Goal: Task Accomplishment & Management: Use online tool/utility

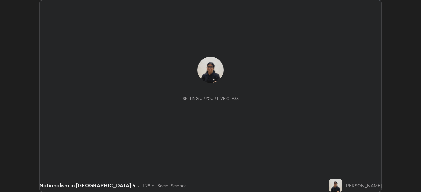
scroll to position [192, 421]
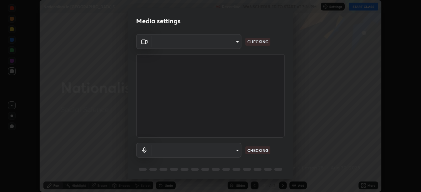
type input "6d46a3bbb121808cbb74c832f71dfccd0f2f4db2e0a8dcefa18edd627fde2ff4"
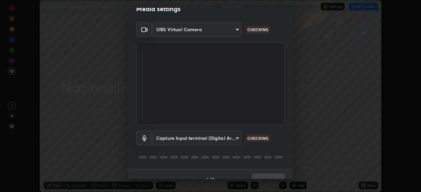
scroll to position [23, 0]
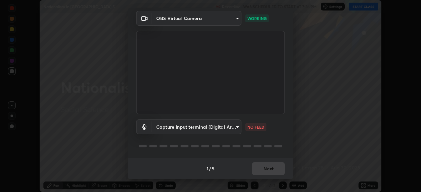
click at [229, 129] on body "Erase all Nationalism in [GEOGRAPHIC_DATA] 5 Recording WAS SCHEDULED TO START A…" at bounding box center [210, 96] width 421 height 192
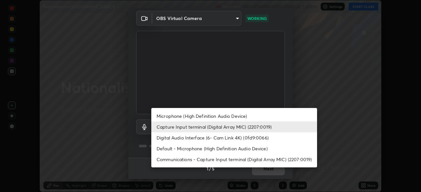
click at [190, 114] on li "Microphone (High Definition Audio Device)" at bounding box center [234, 116] width 166 height 11
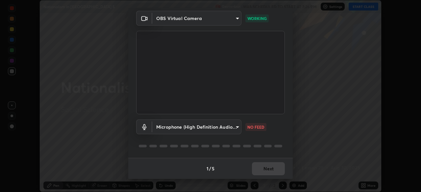
type input "542551534069d815422f2d39fde6cbae80a89d9e5025ba2982a8294de1300f8f"
click at [228, 126] on body "Erase all Nationalism in [GEOGRAPHIC_DATA] 5 Recording WAS SCHEDULED TO START A…" at bounding box center [210, 96] width 421 height 192
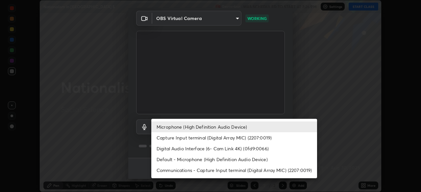
click at [210, 112] on div at bounding box center [210, 96] width 421 height 192
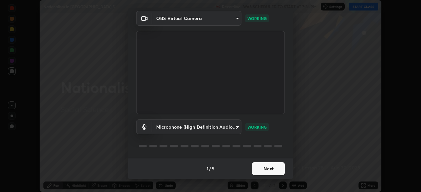
click at [255, 170] on button "Next" at bounding box center [268, 168] width 33 height 13
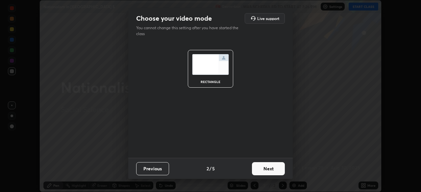
scroll to position [0, 0]
click at [257, 171] on button "Next" at bounding box center [268, 168] width 33 height 13
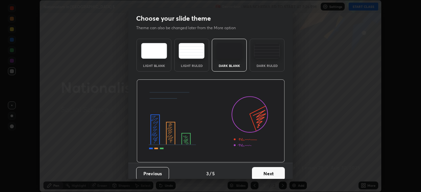
scroll to position [5, 0]
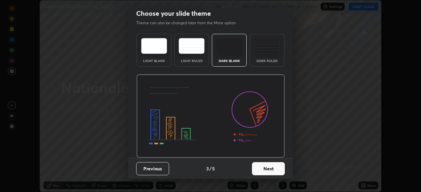
click at [256, 169] on button "Next" at bounding box center [268, 168] width 33 height 13
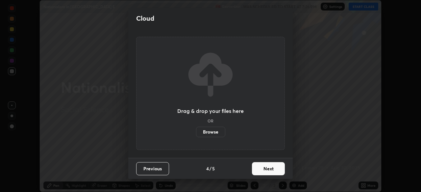
scroll to position [0, 0]
click at [209, 131] on label "Browse" at bounding box center [210, 132] width 29 height 11
click at [196, 131] on input "Browse" at bounding box center [196, 132] width 0 height 11
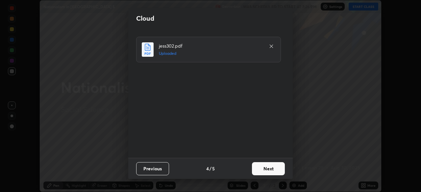
click at [255, 169] on button "Next" at bounding box center [268, 168] width 33 height 13
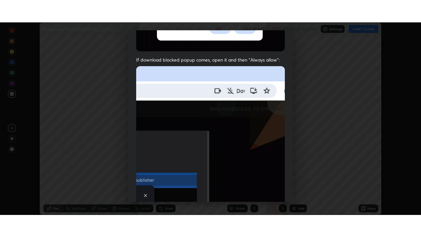
scroll to position [158, 0]
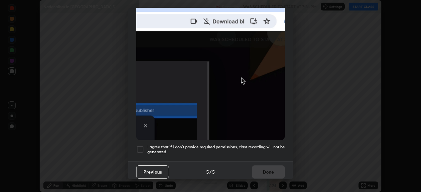
click at [139, 148] on div at bounding box center [140, 150] width 8 height 8
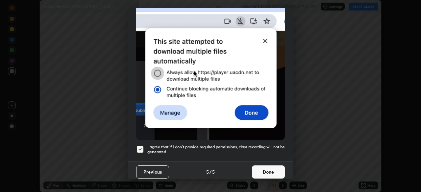
click at [255, 172] on button "Done" at bounding box center [268, 172] width 33 height 13
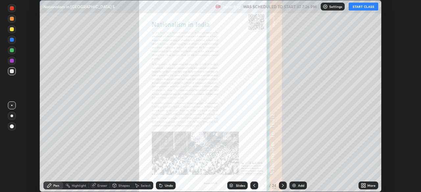
click at [368, 186] on div "More" at bounding box center [371, 185] width 8 height 3
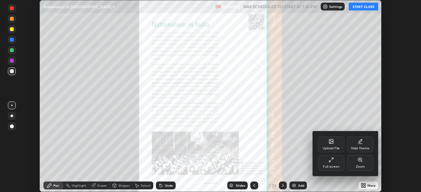
click at [334, 162] on div "Full screen" at bounding box center [331, 163] width 26 height 16
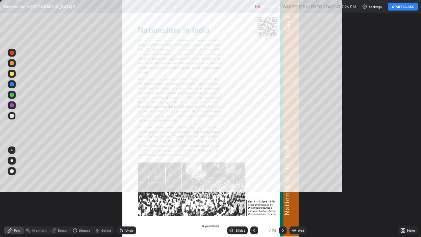
scroll to position [237, 421]
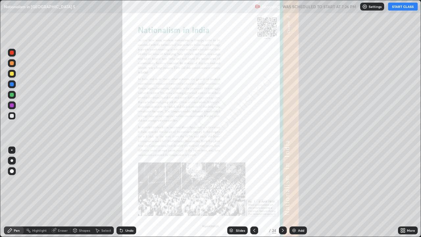
click at [399, 4] on button "START CLASS" at bounding box center [403, 7] width 30 height 8
click at [282, 192] on icon at bounding box center [282, 230] width 5 height 5
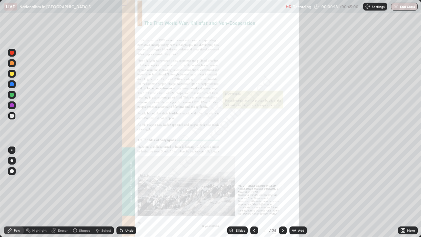
click at [283, 192] on icon at bounding box center [282, 230] width 5 height 5
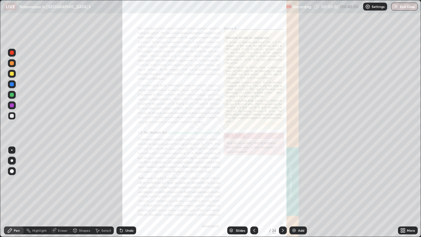
click at [282, 192] on icon at bounding box center [282, 230] width 5 height 5
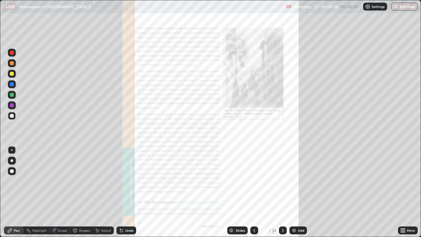
click at [282, 192] on icon at bounding box center [282, 230] width 5 height 5
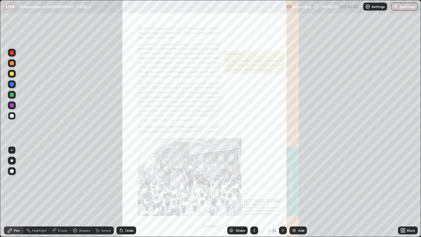
click at [283, 192] on icon at bounding box center [282, 230] width 5 height 5
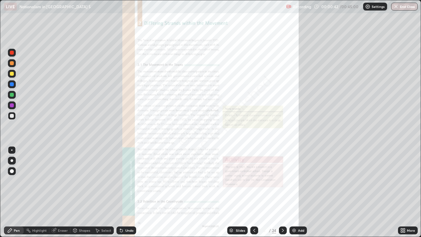
click at [282, 192] on icon at bounding box center [282, 230] width 5 height 5
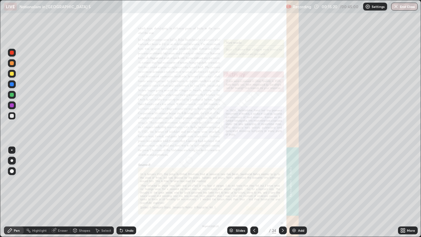
click at [283, 192] on icon at bounding box center [283, 230] width 2 height 3
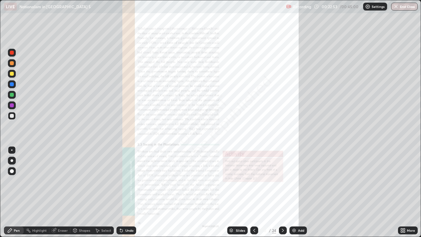
click at [283, 192] on icon at bounding box center [283, 230] width 2 height 3
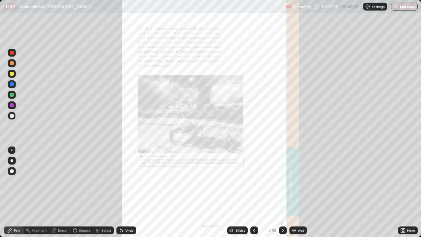
click at [283, 192] on icon at bounding box center [282, 230] width 5 height 5
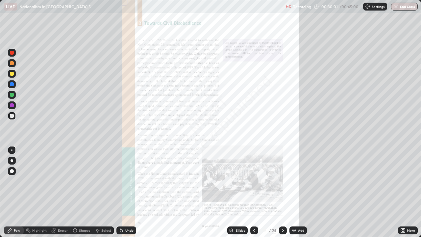
click at [283, 192] on icon at bounding box center [283, 230] width 2 height 3
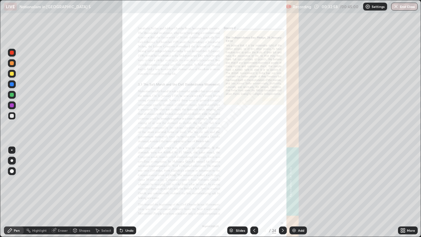
click at [404, 9] on button "End Class" at bounding box center [404, 7] width 27 height 8
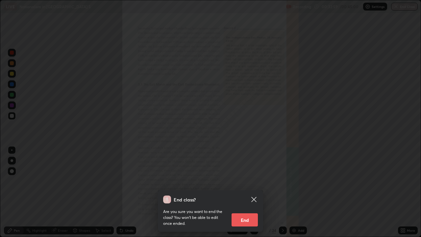
click at [251, 192] on button "End" at bounding box center [245, 219] width 26 height 13
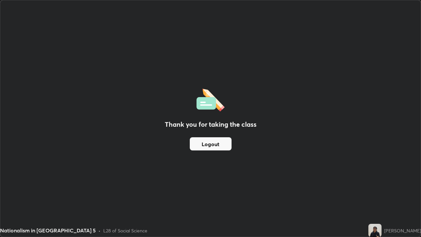
click at [219, 145] on button "Logout" at bounding box center [211, 143] width 42 height 13
